Goal: Transaction & Acquisition: Purchase product/service

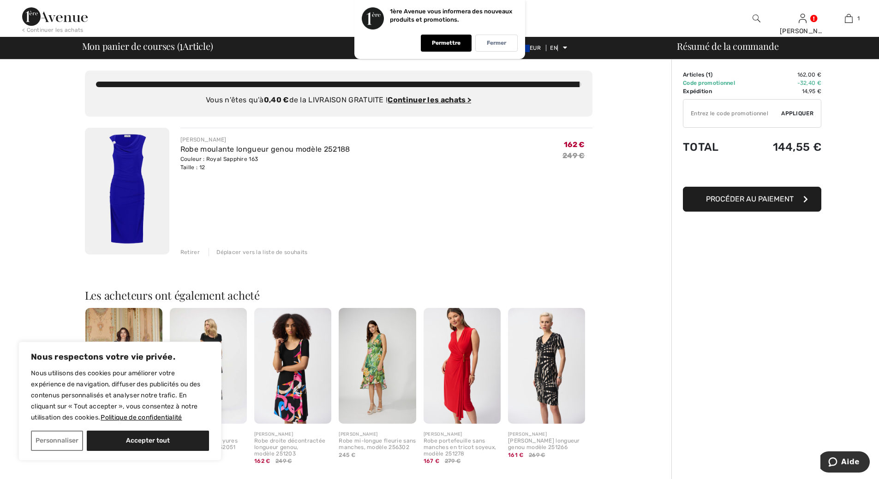
click at [129, 181] on img at bounding box center [127, 191] width 84 height 127
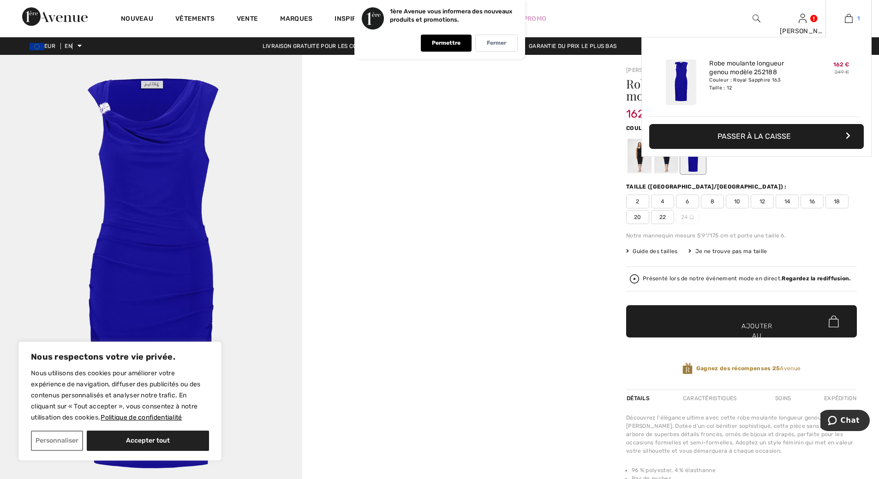
click at [848, 21] on img at bounding box center [849, 18] width 8 height 11
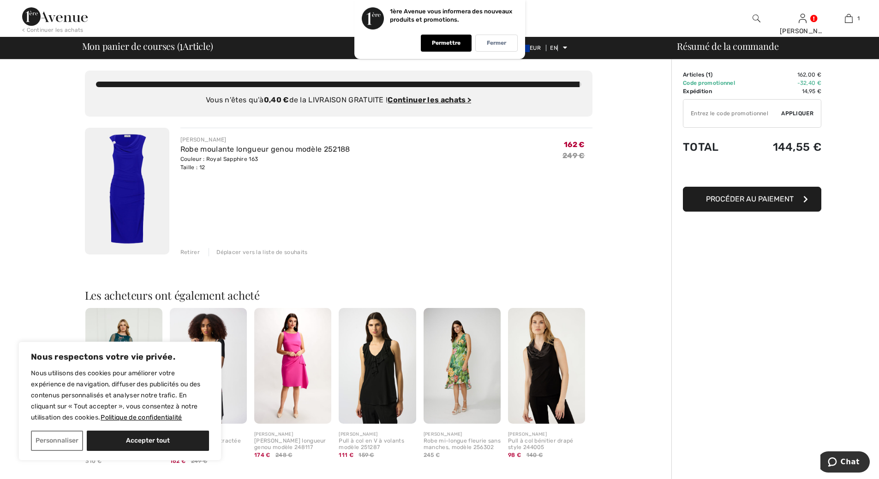
click at [131, 203] on img at bounding box center [127, 191] width 84 height 127
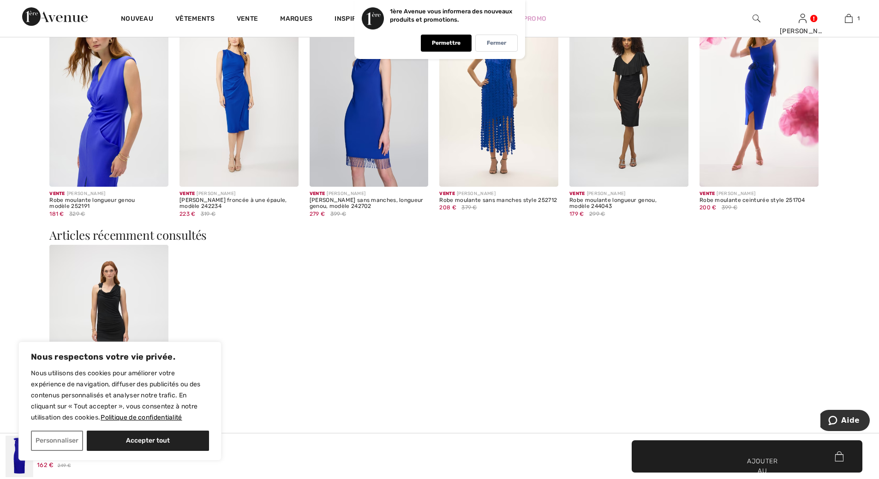
scroll to position [923, 0]
